Goal: Information Seeking & Learning: Learn about a topic

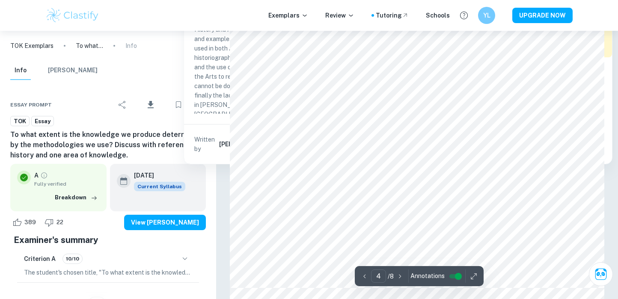
scroll to position [1980, 0]
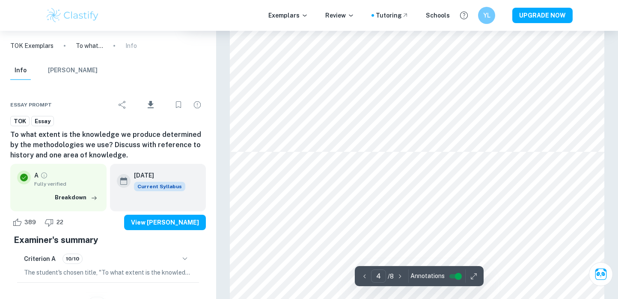
type input "5"
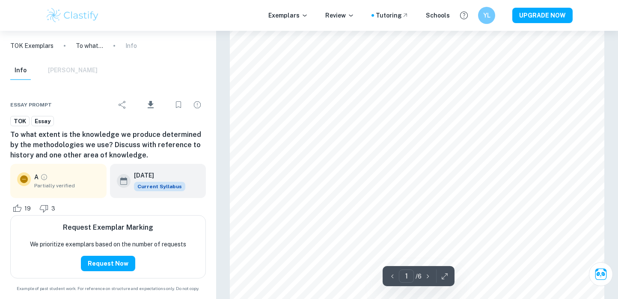
scroll to position [36, 0]
